Goal: Task Accomplishment & Management: Manage account settings

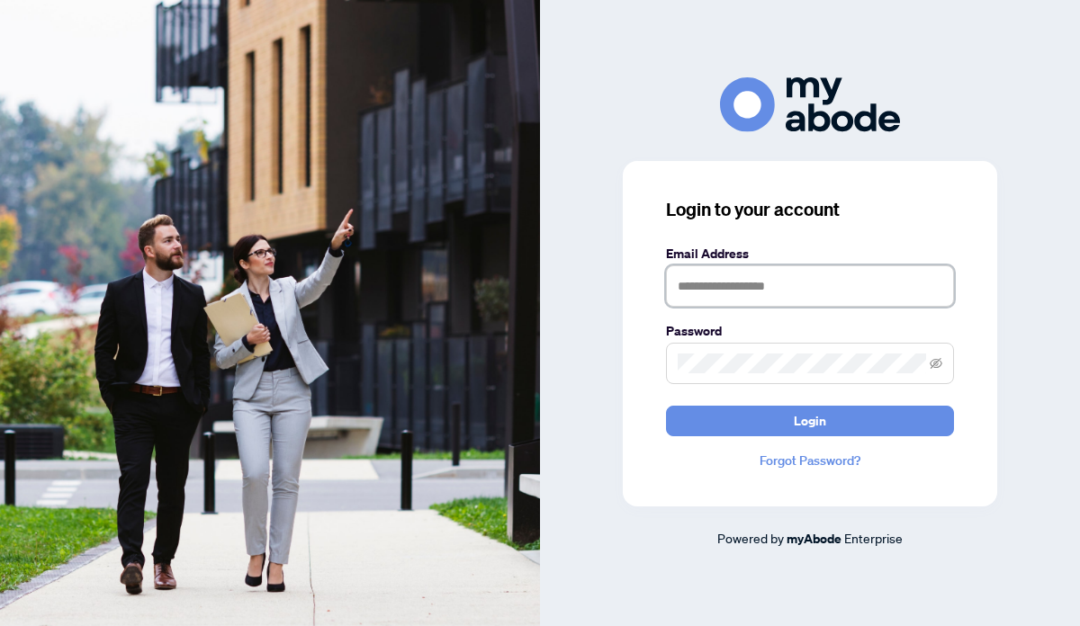
click at [712, 287] on input "text" at bounding box center [810, 285] width 288 height 41
type input "**********"
click at [666, 406] on button "Login" at bounding box center [810, 421] width 288 height 31
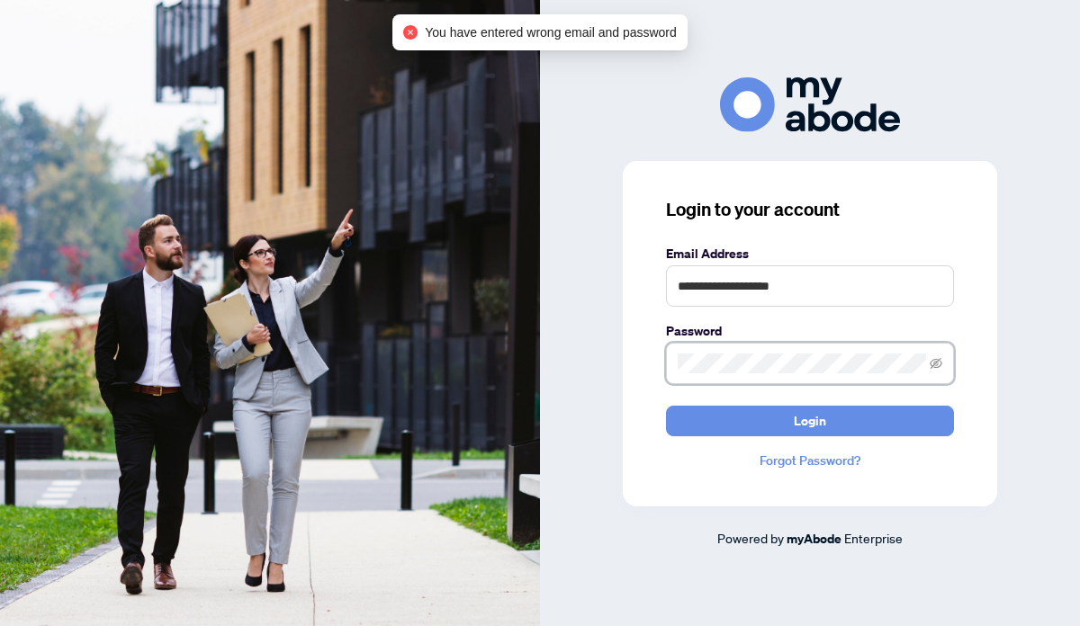
click at [634, 368] on div "**********" at bounding box center [810, 334] width 374 height 346
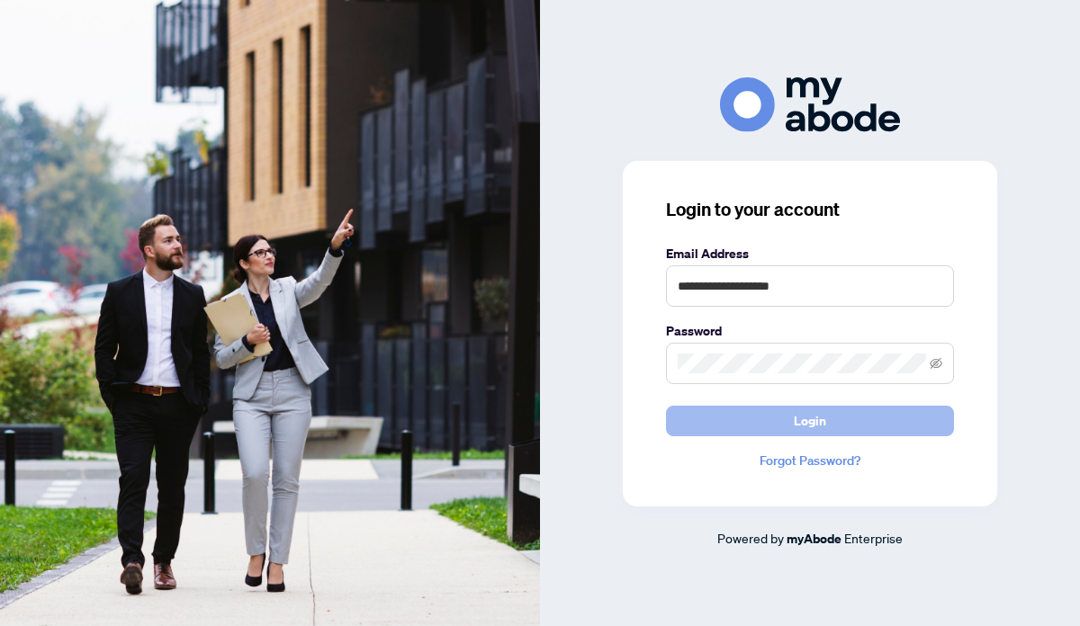
click at [750, 409] on button "Login" at bounding box center [810, 421] width 288 height 31
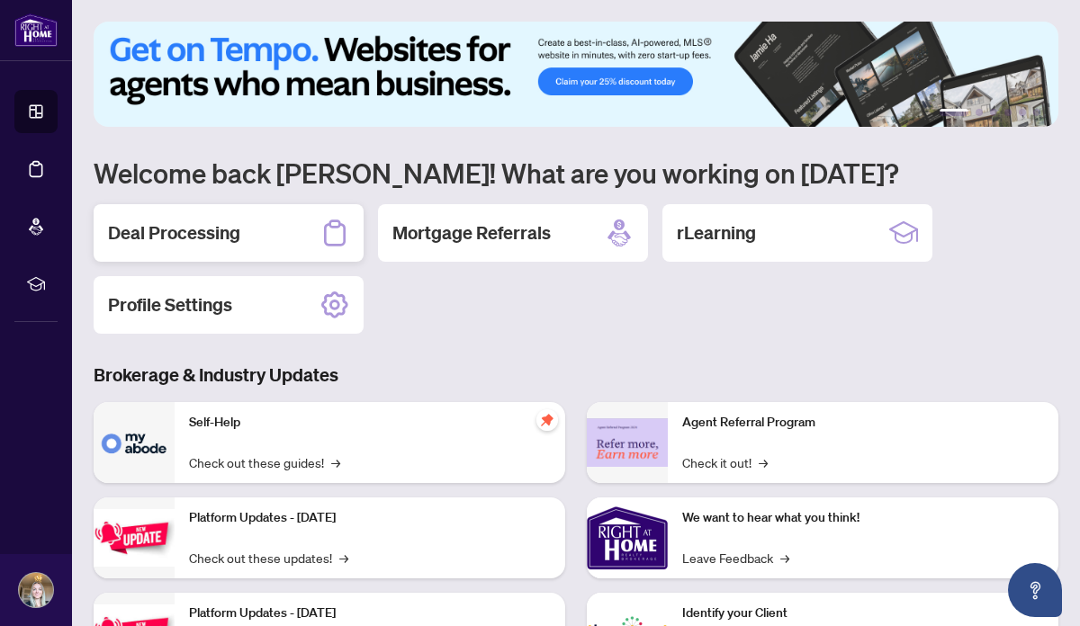
click at [172, 234] on h2 "Deal Processing" at bounding box center [174, 232] width 132 height 25
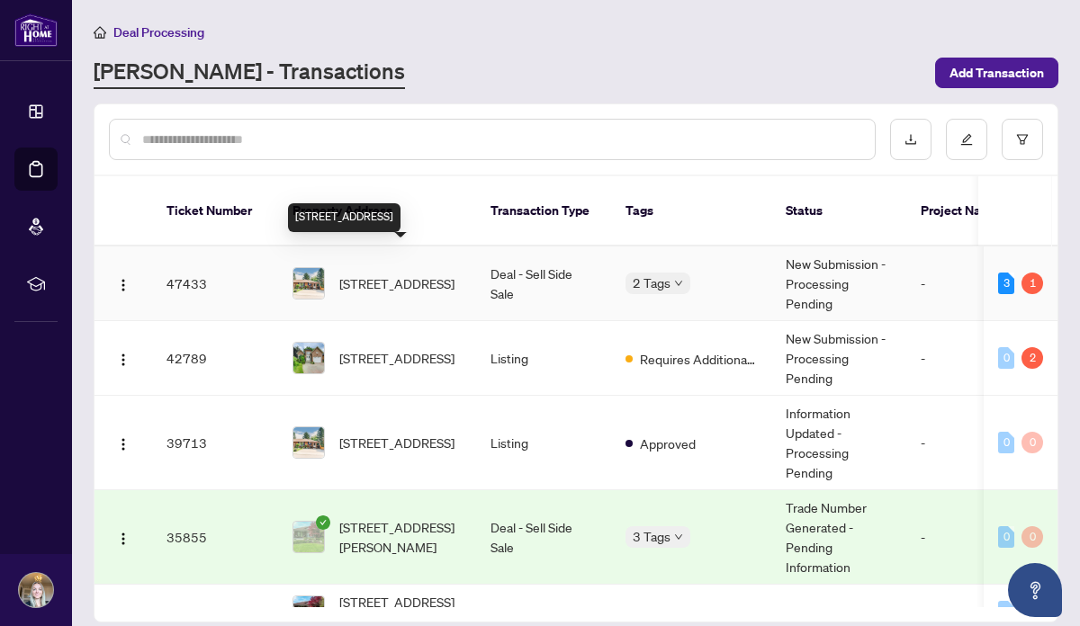
click at [391, 274] on span "[STREET_ADDRESS]" at bounding box center [396, 284] width 115 height 20
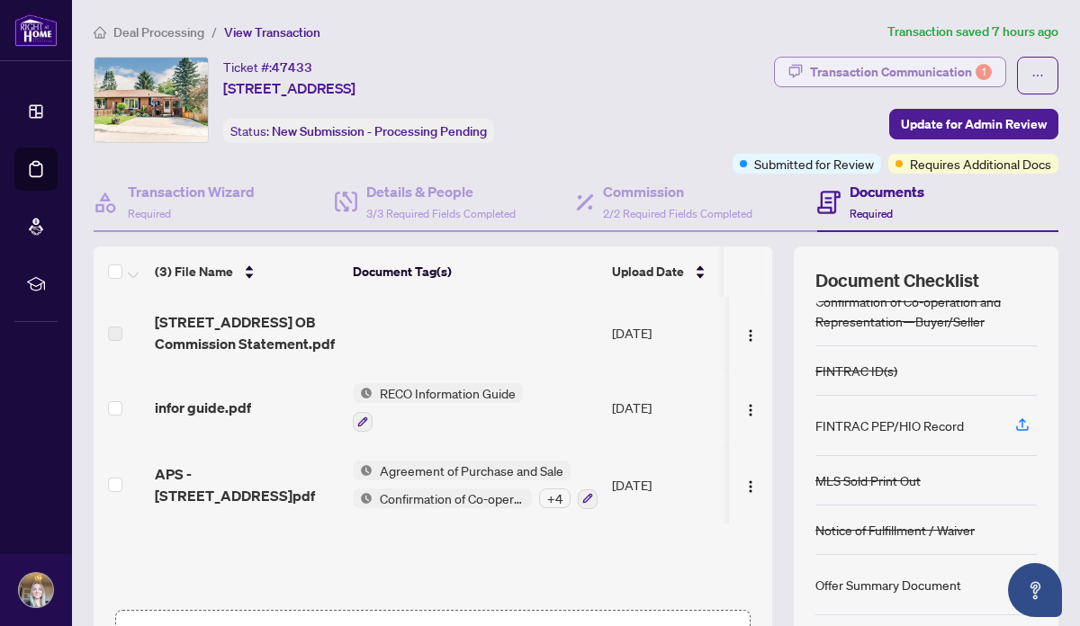
click at [868, 68] on div "Transaction Communication 1" at bounding box center [901, 72] width 182 height 29
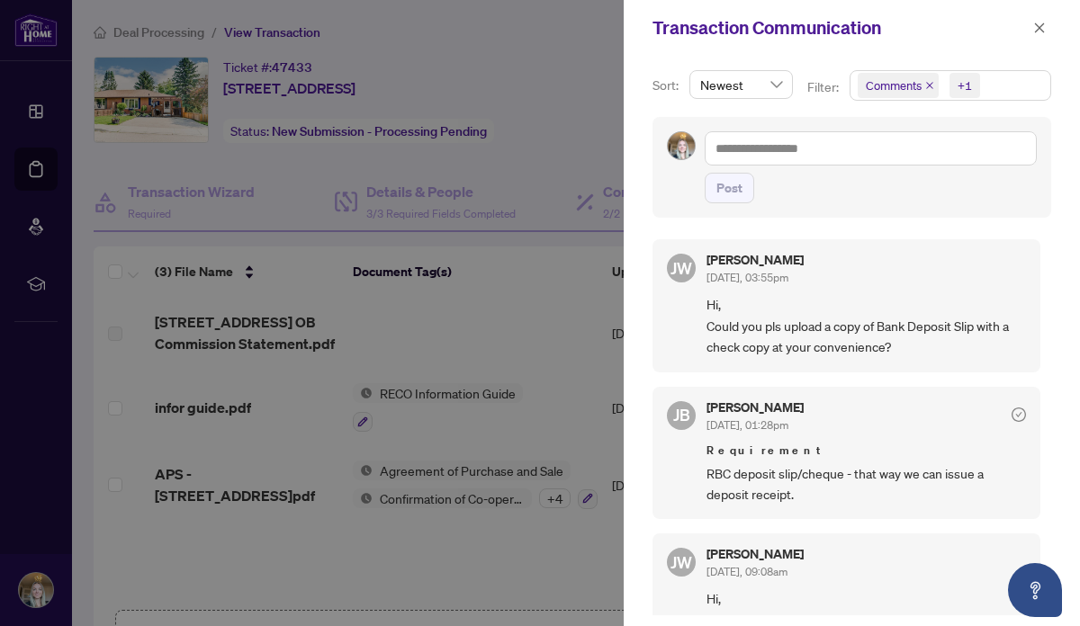
click at [542, 145] on div at bounding box center [540, 313] width 1080 height 626
click at [588, 67] on div at bounding box center [540, 313] width 1080 height 626
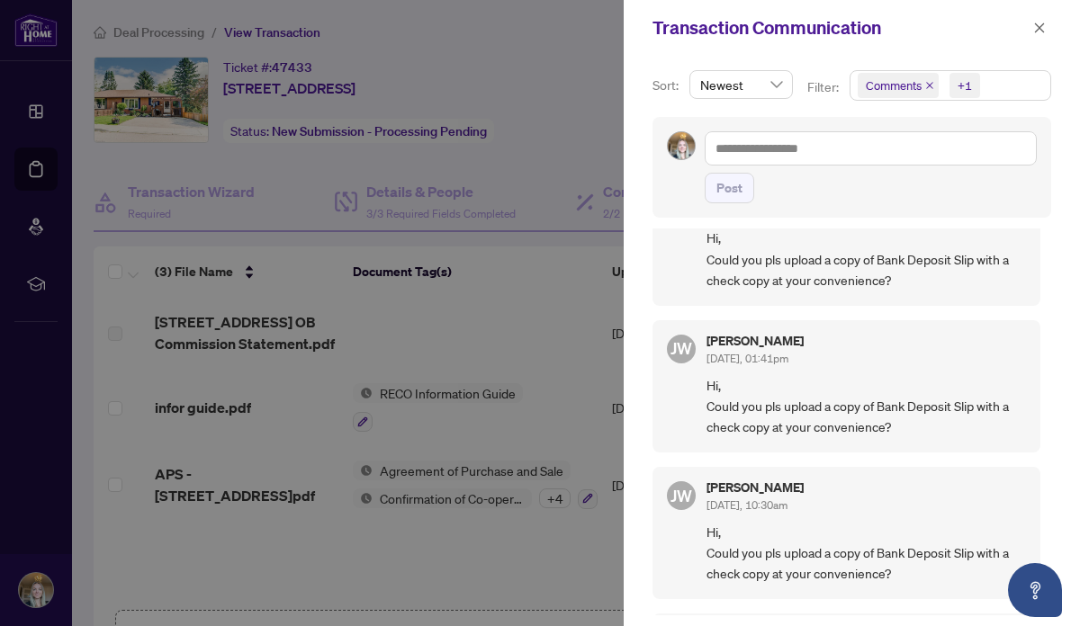
scroll to position [368, 0]
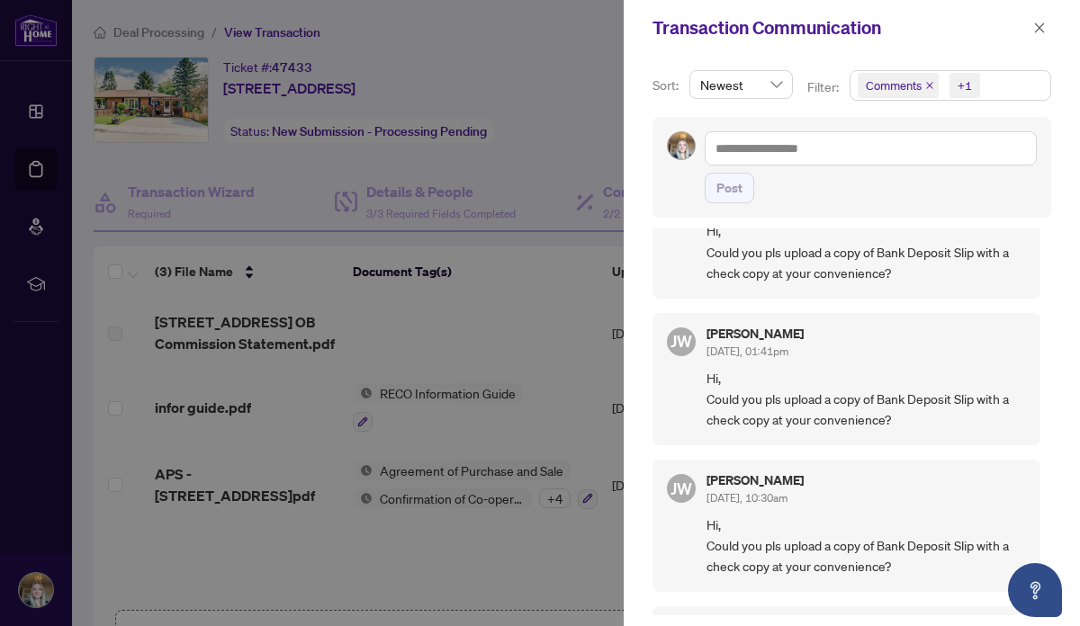
click at [308, 429] on div at bounding box center [540, 313] width 1080 height 626
click at [1040, 31] on icon "close" at bounding box center [1039, 28] width 13 height 13
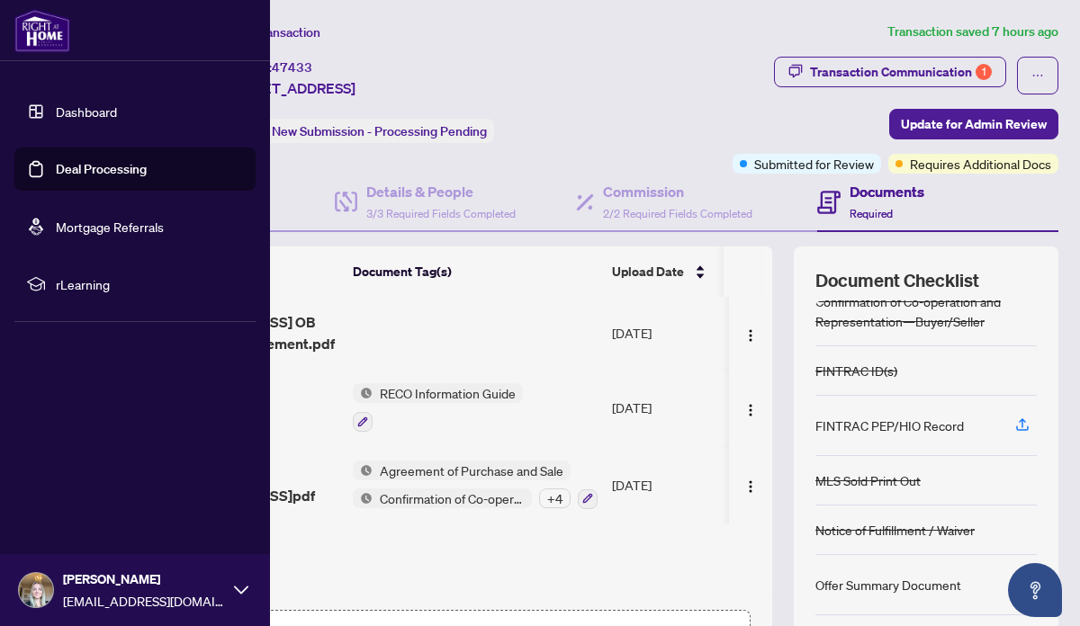
click at [76, 113] on link "Dashboard" at bounding box center [86, 111] width 61 height 16
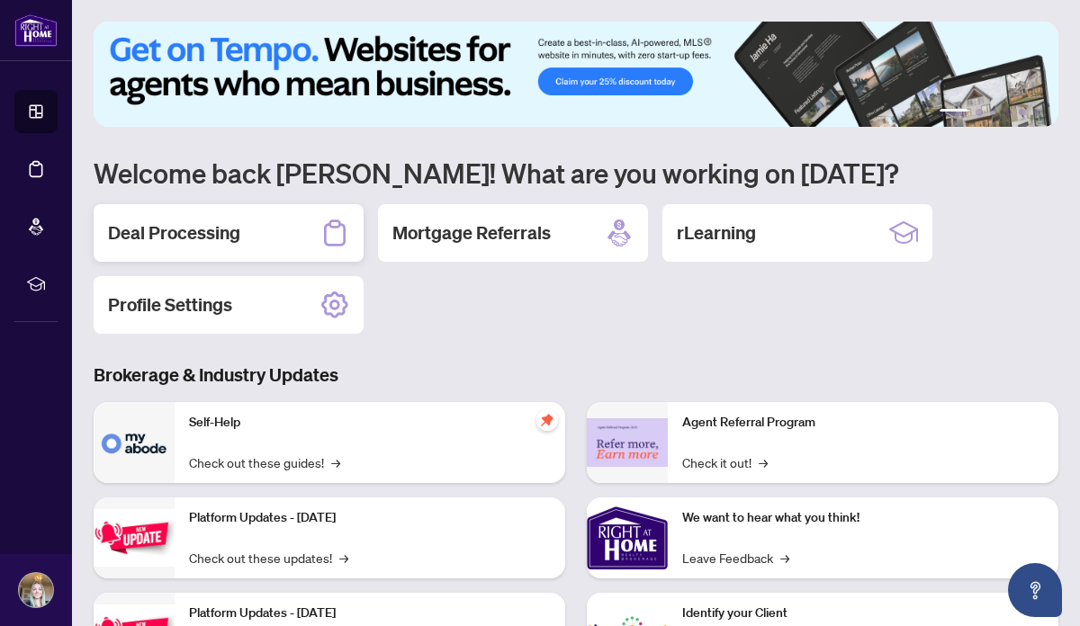
click at [196, 229] on h2 "Deal Processing" at bounding box center [174, 232] width 132 height 25
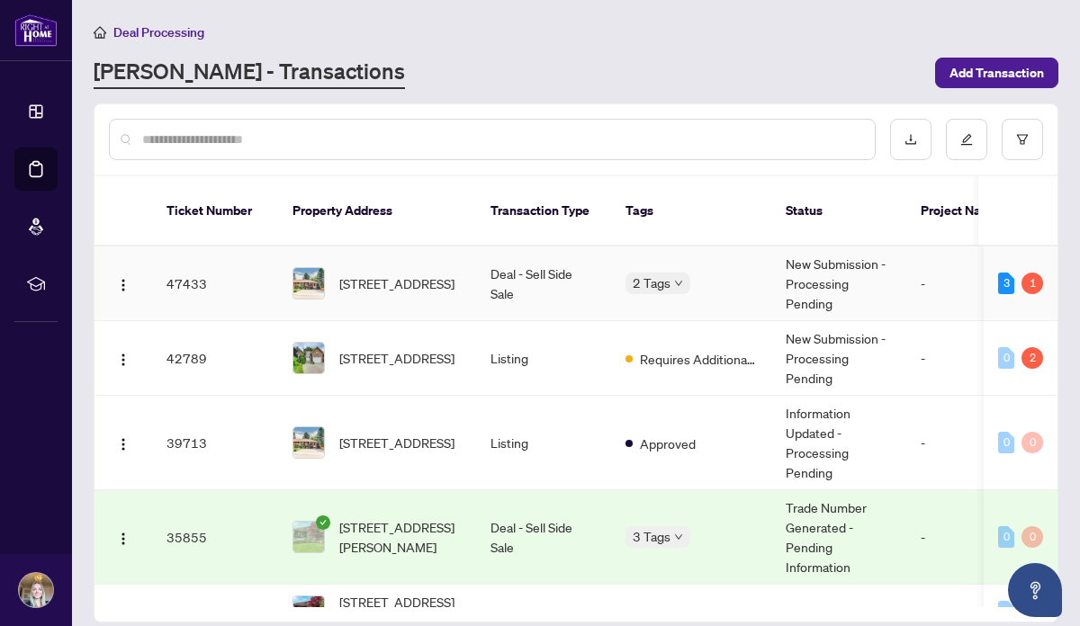
click at [189, 262] on td "47433" at bounding box center [215, 284] width 126 height 75
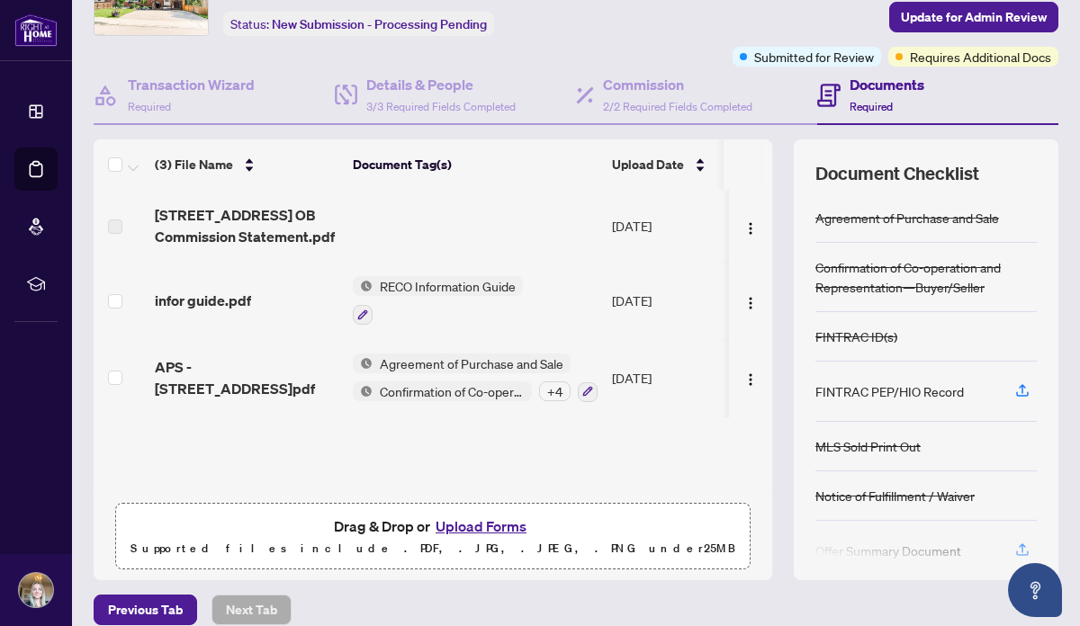
scroll to position [126, 0]
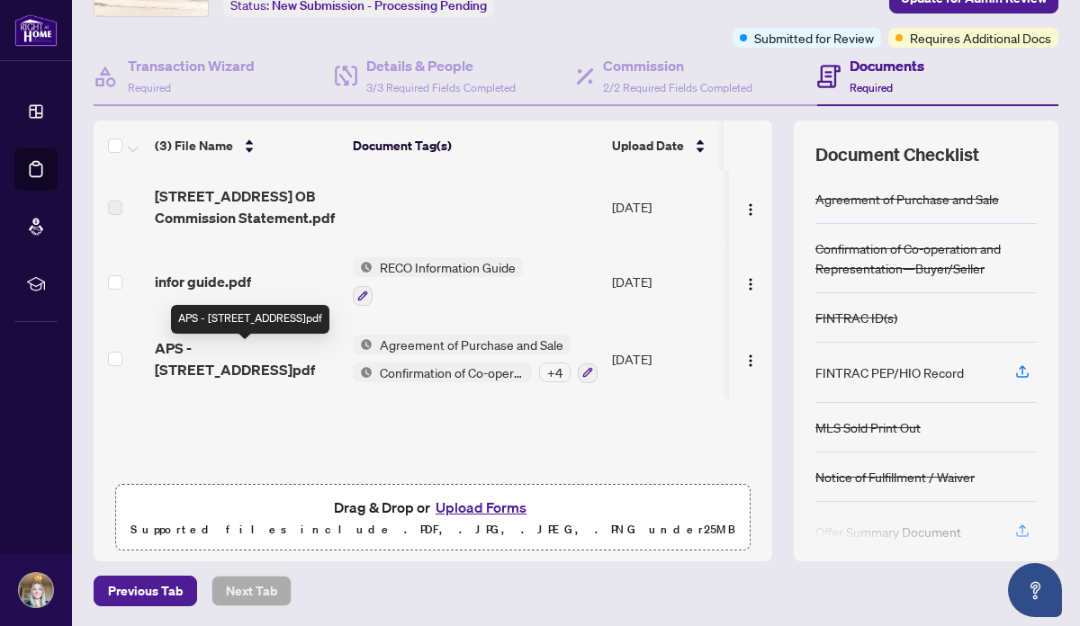
click at [216, 354] on span "APS - [STREET_ADDRESS]pdf" at bounding box center [247, 358] width 184 height 43
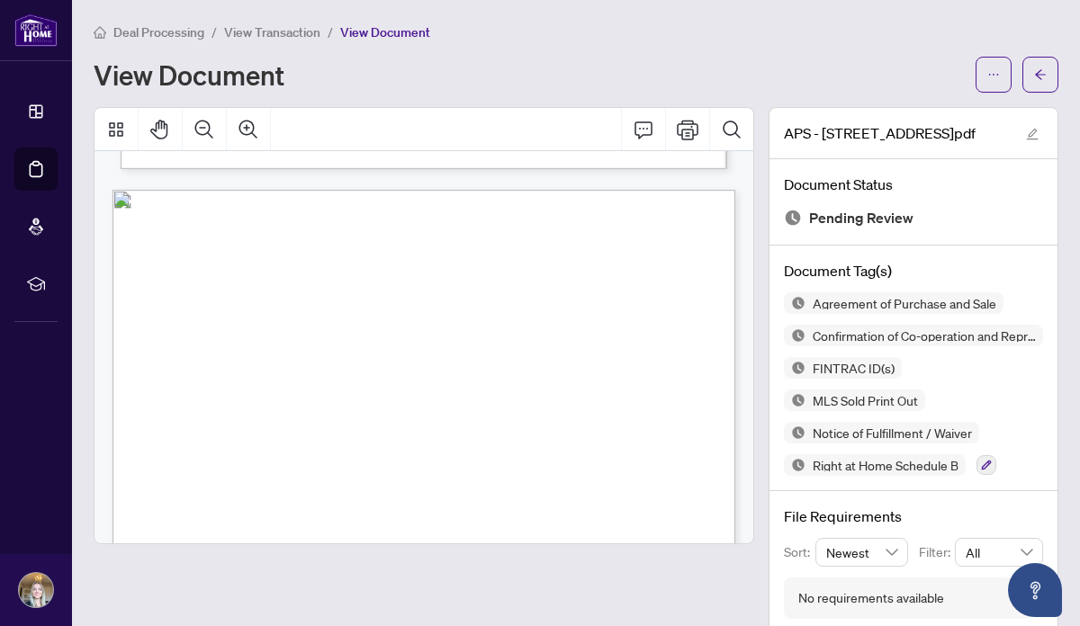
scroll to position [28, 0]
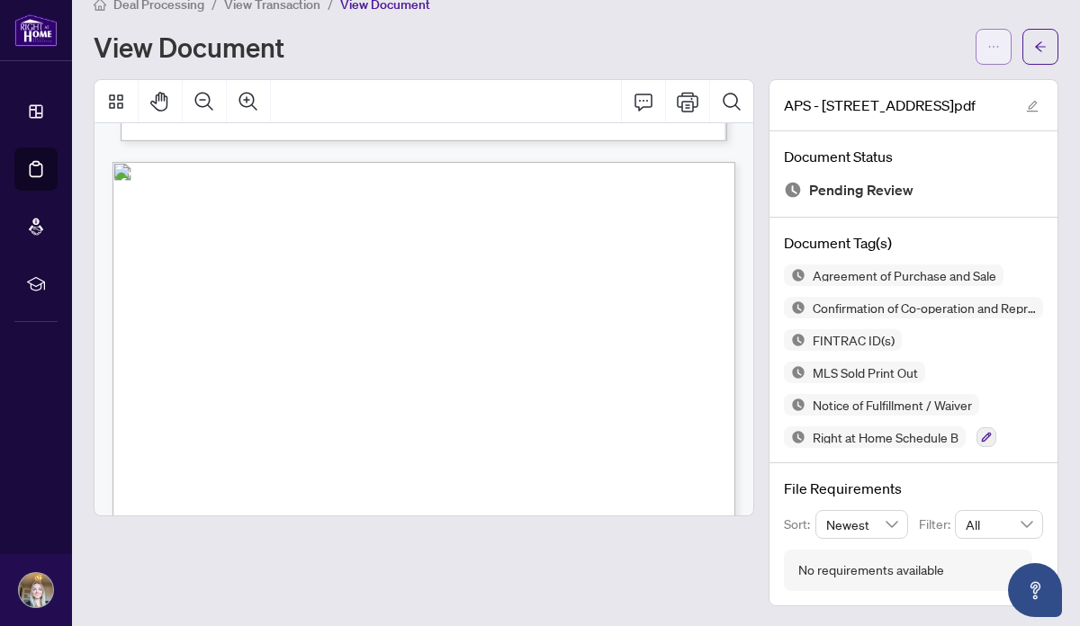
click at [987, 47] on icon "ellipsis" at bounding box center [993, 46] width 13 height 13
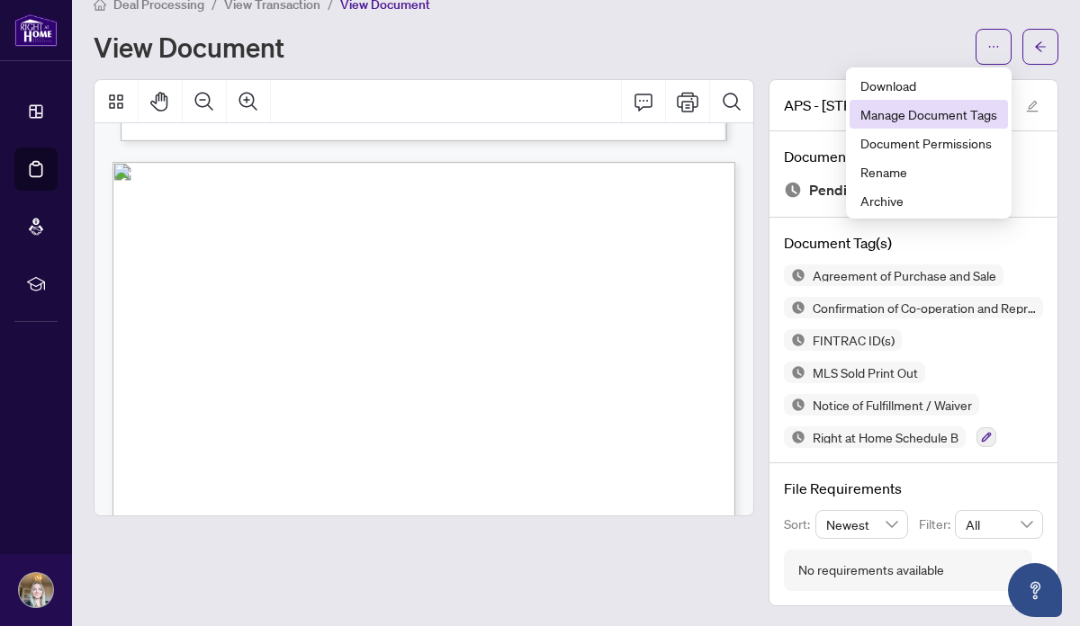
click at [944, 114] on span "Manage Document Tags" at bounding box center [928, 114] width 137 height 20
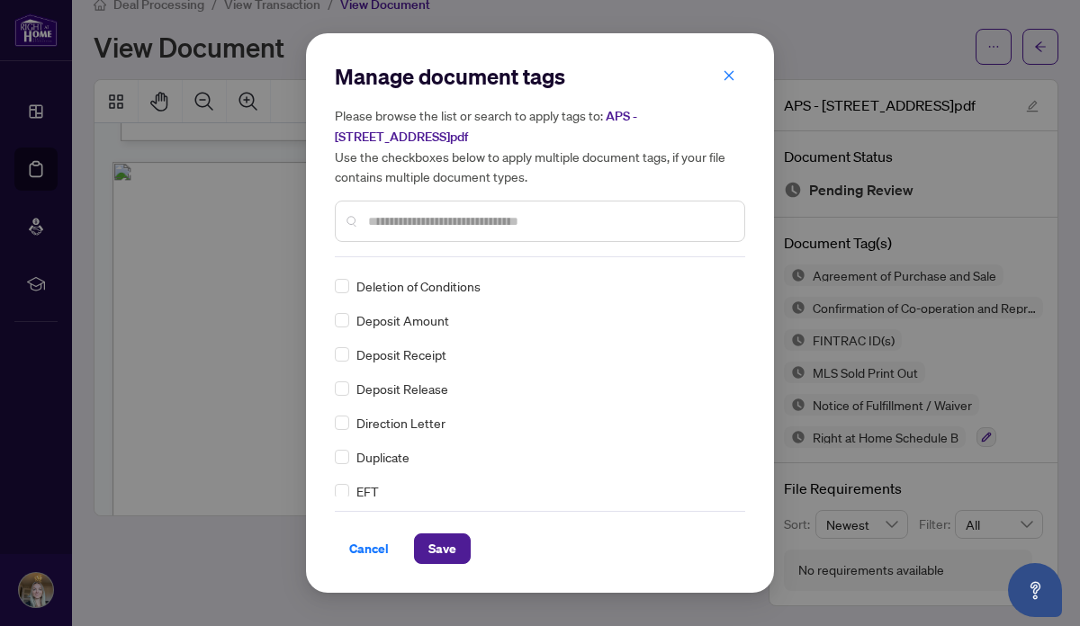
scroll to position [15, 0]
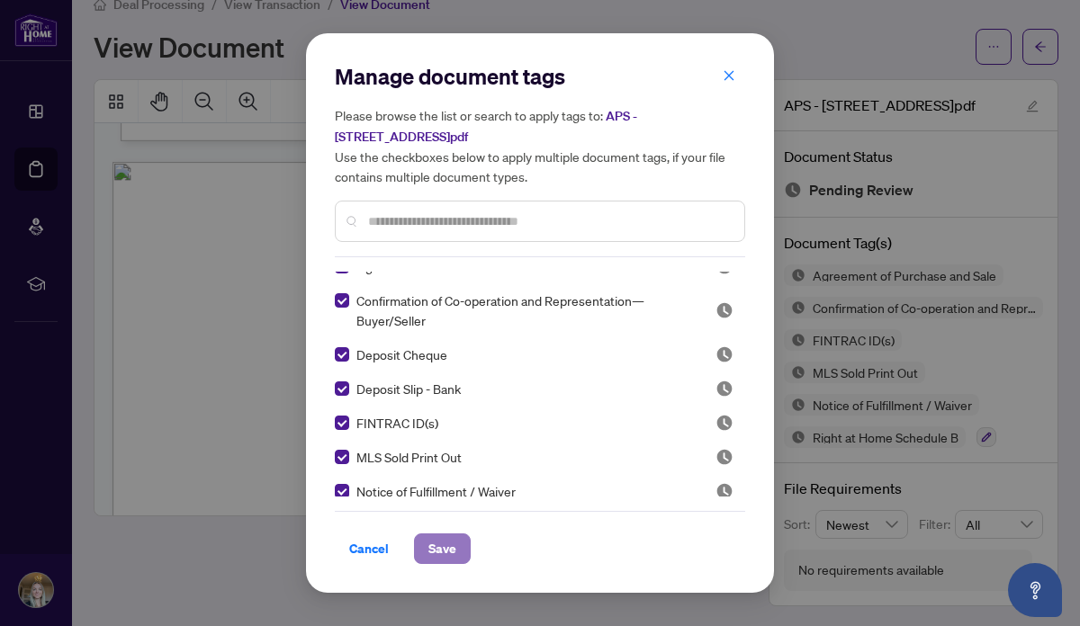
click at [441, 548] on span "Save" at bounding box center [442, 548] width 28 height 29
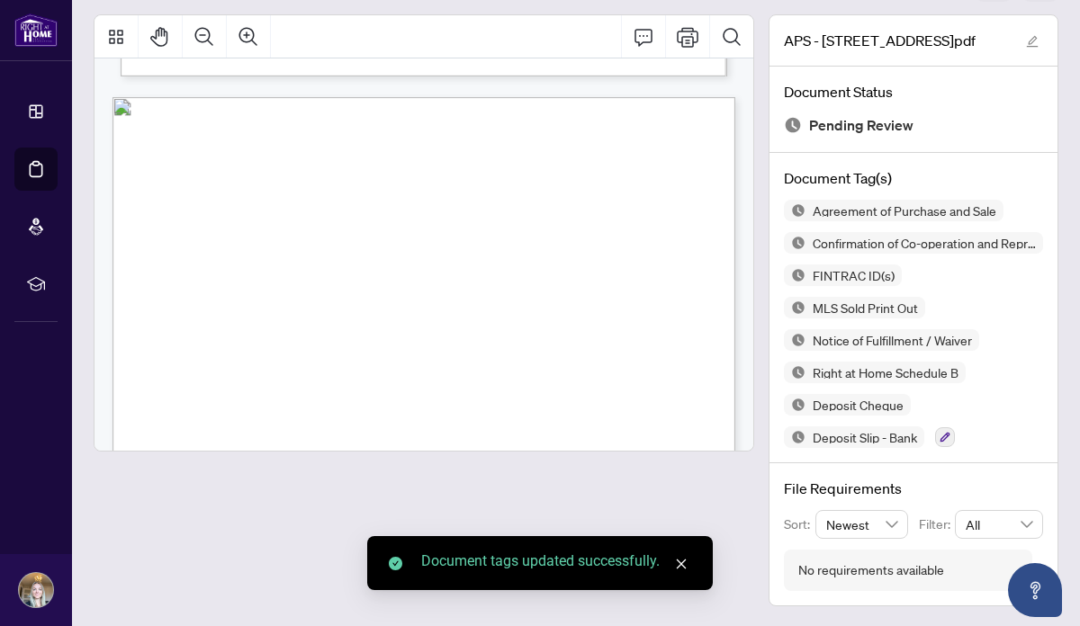
scroll to position [0, 0]
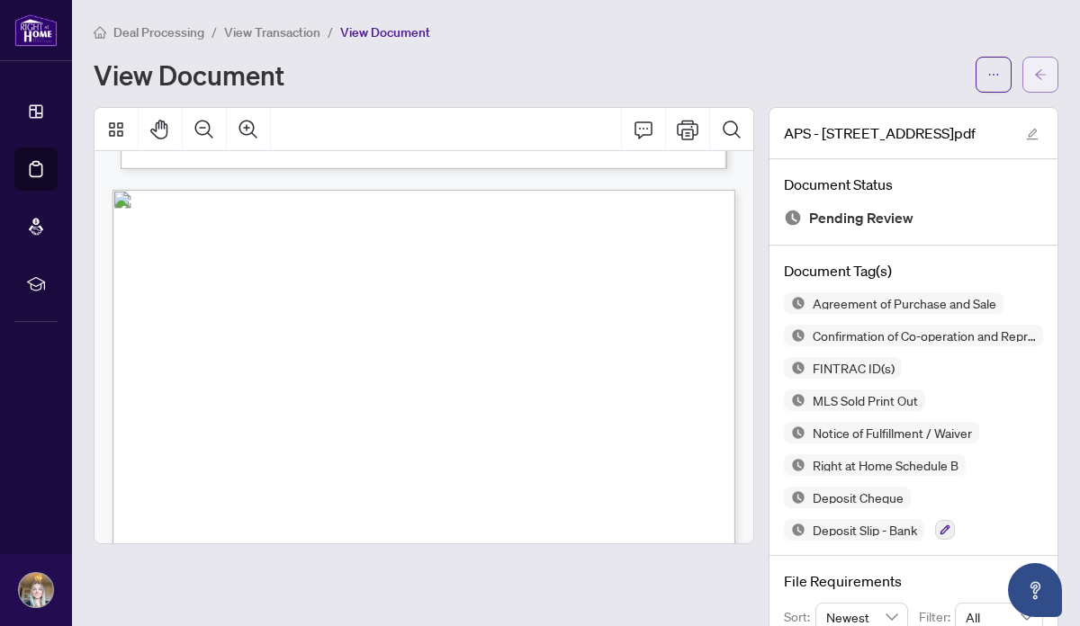
click at [1038, 64] on span "button" at bounding box center [1040, 74] width 13 height 29
